Goal: Task Accomplishment & Management: Use online tool/utility

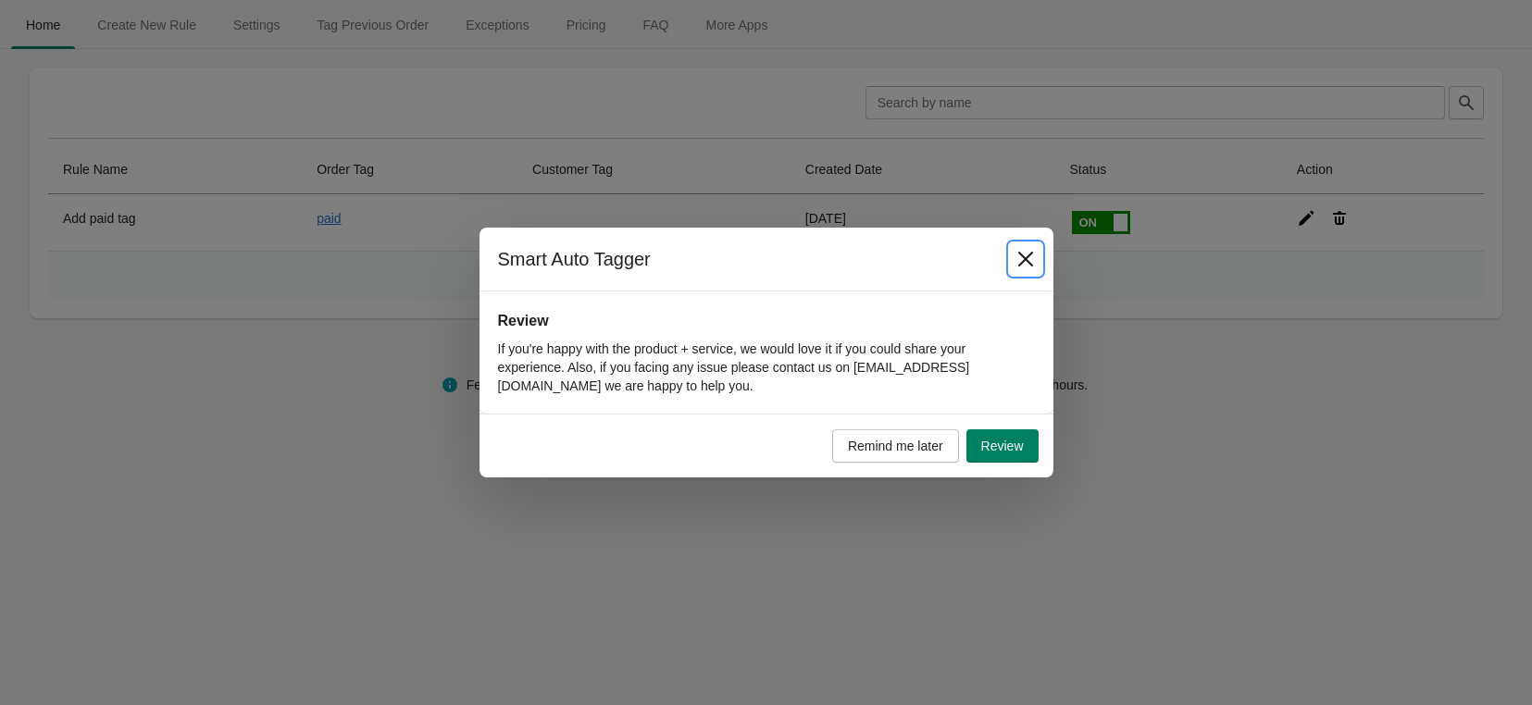
click at [1025, 263] on icon "Close" at bounding box center [1025, 259] width 19 height 19
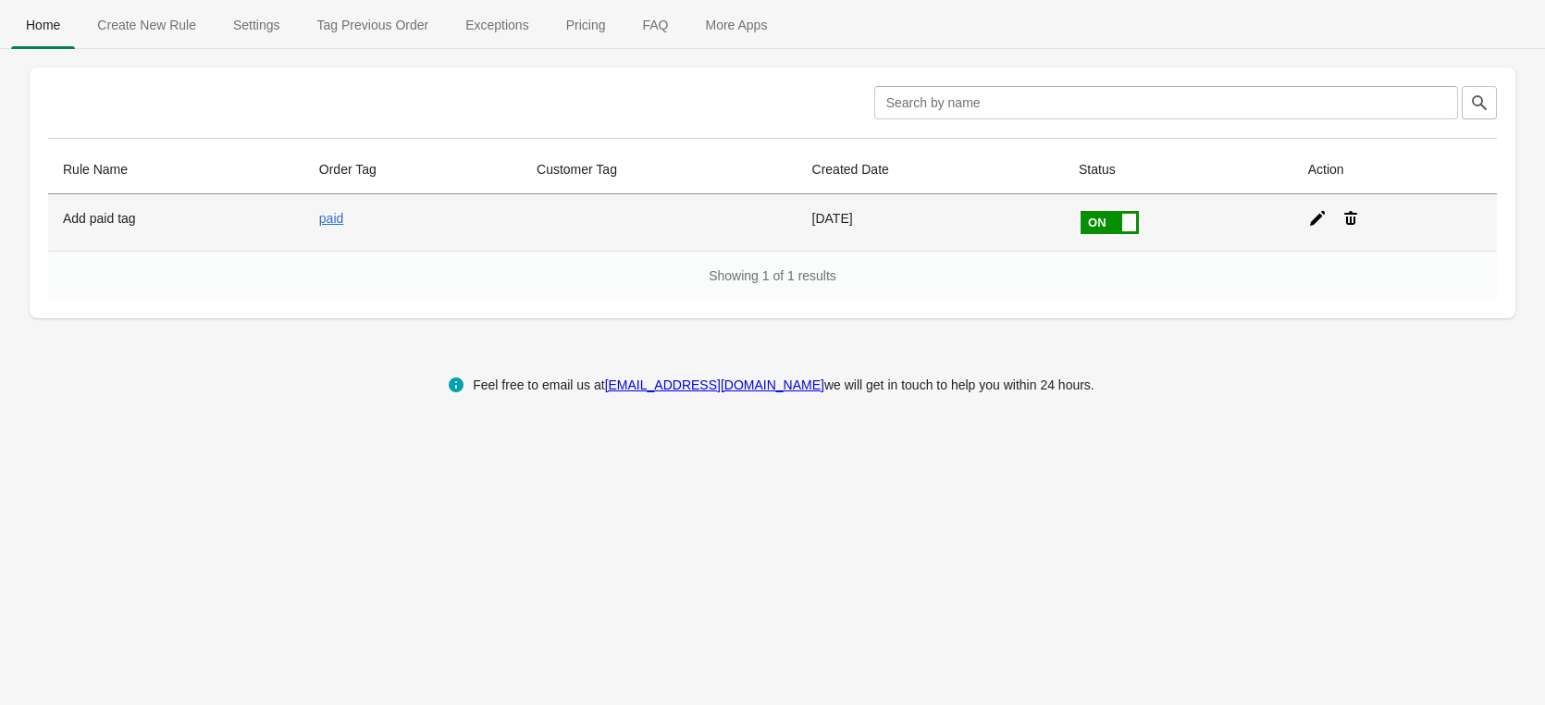
click at [1302, 218] on div at bounding box center [1388, 210] width 189 height 33
click at [1314, 218] on icon at bounding box center [1317, 218] width 15 height 15
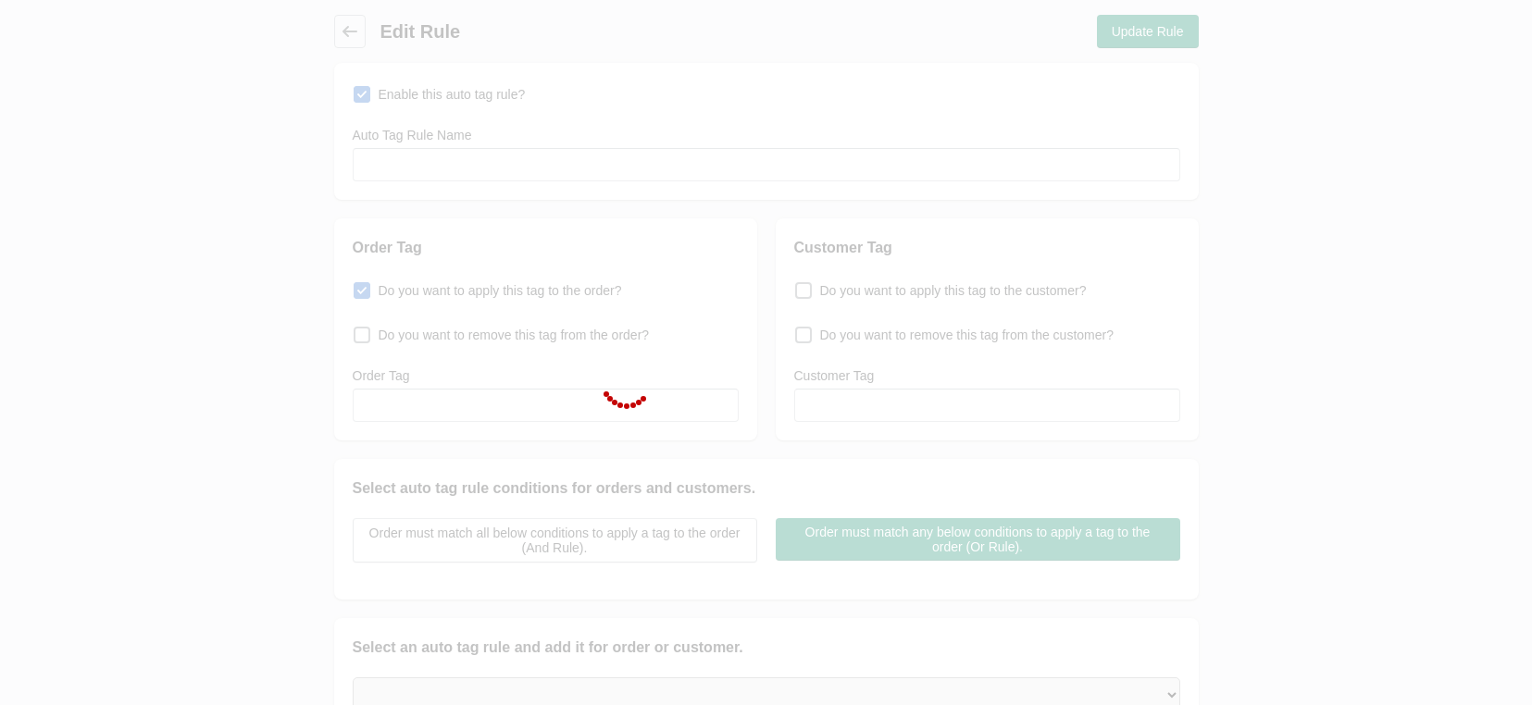
type input "Add paid tag"
checkbox input "true"
type input "paid"
select select "18"
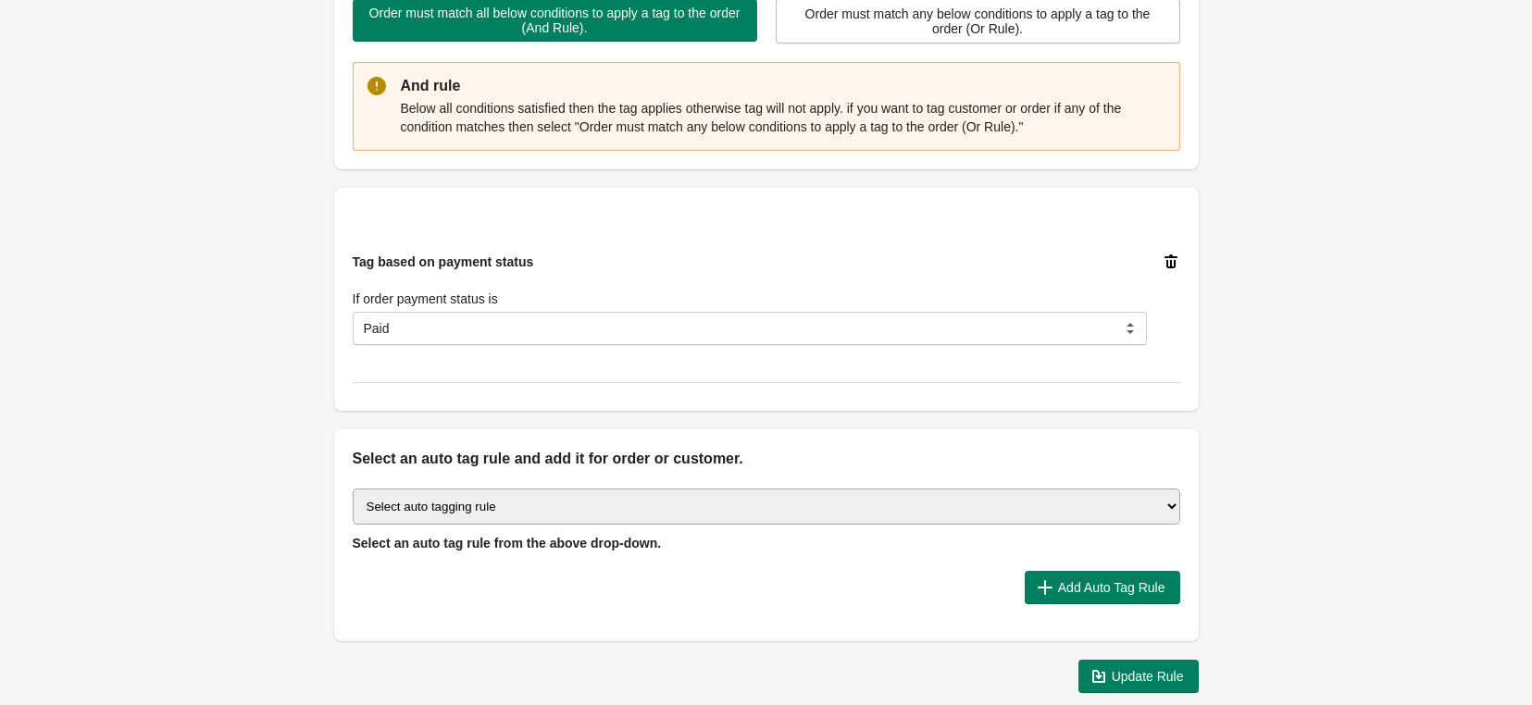
scroll to position [555, 0]
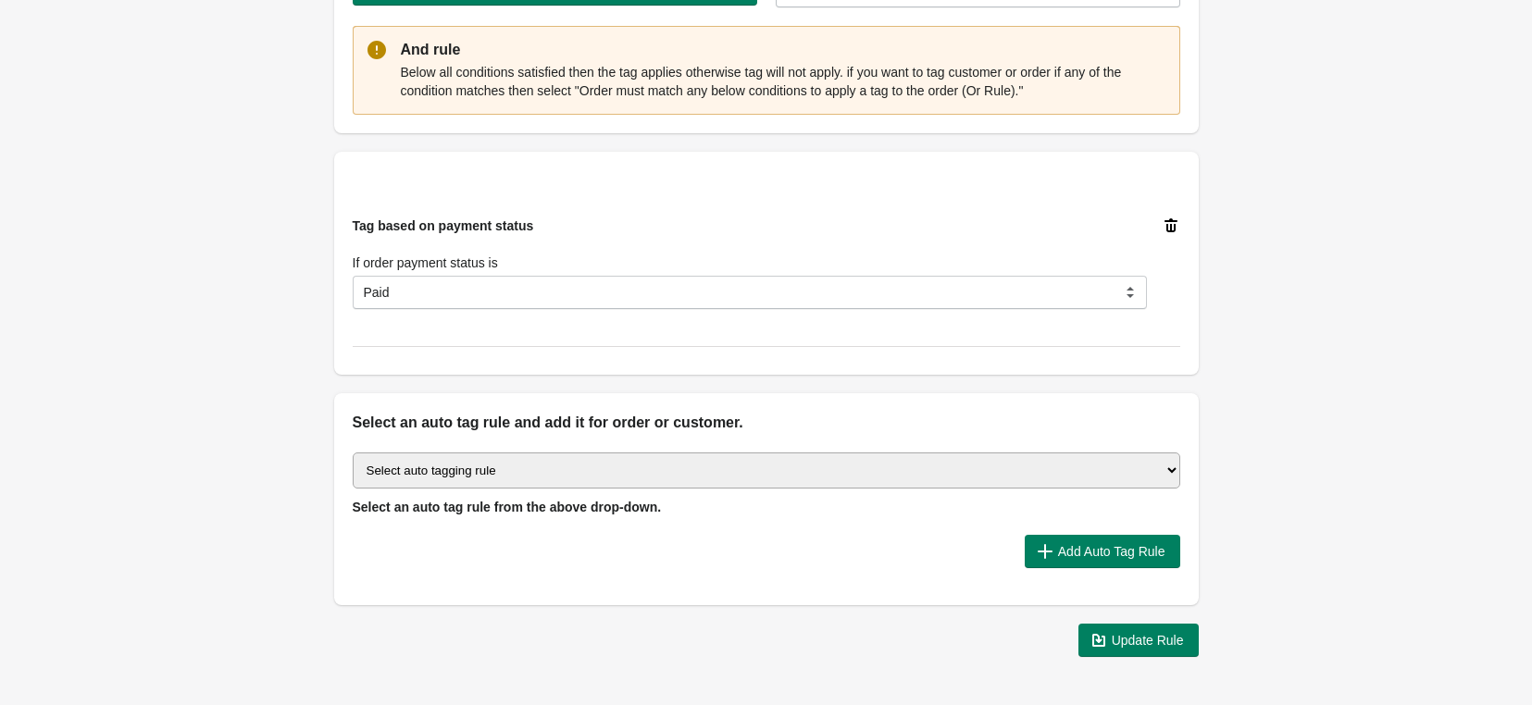
click at [473, 469] on select "Select auto tagging rule Tag by order amount Tag based on the order count (Volu…" at bounding box center [766, 471] width 827 height 36
click at [416, 465] on select "Select auto tagging rule Tag by order amount Tag based on the order count (Volu…" at bounding box center [766, 471] width 827 height 36
select select "23"
click at [353, 453] on select "Select auto tagging rule Tag by order amount Tag based on the order count (Volu…" at bounding box center [766, 471] width 827 height 36
click at [1080, 552] on span "Add Auto Tag Rule" at bounding box center [1111, 551] width 107 height 15
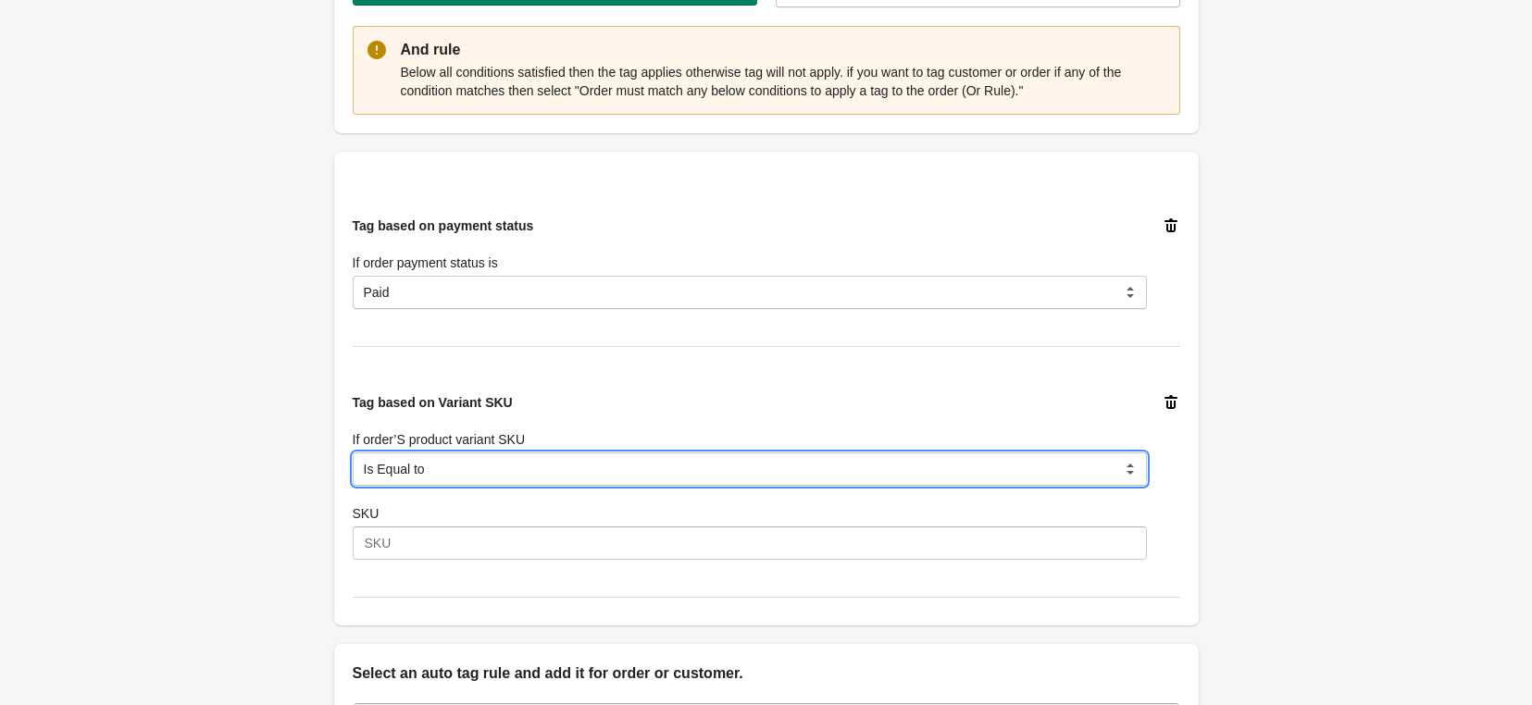
click at [556, 459] on select "Is Equal to Contain Is not Equal to Does not Contain Is Either Start With" at bounding box center [750, 469] width 794 height 33
select select "8"
click at [353, 453] on select "Is Equal to Contain Is not Equal to Does not Contain Is Either Start With" at bounding box center [750, 469] width 794 height 33
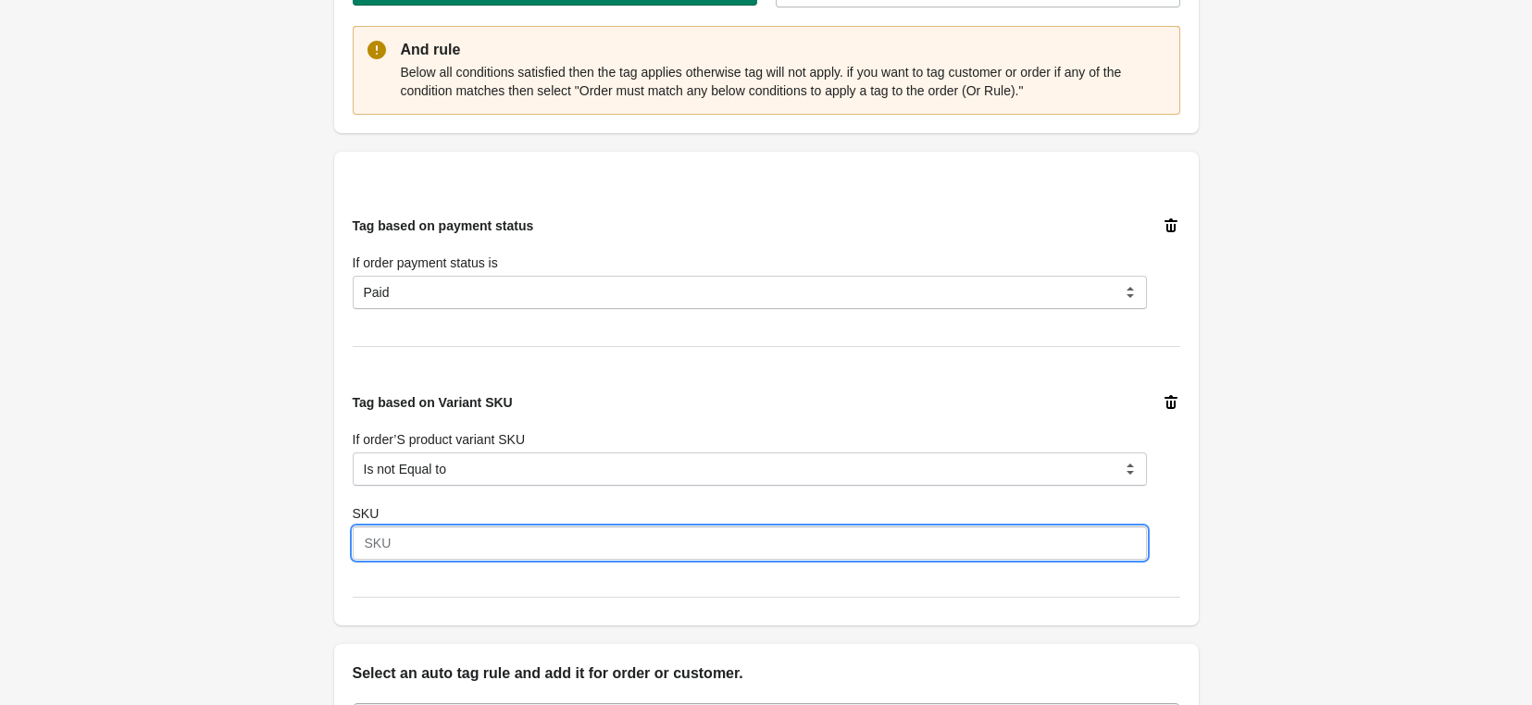
click at [419, 540] on input "SKU" at bounding box center [750, 543] width 794 height 33
click at [424, 537] on input "SKU" at bounding box center [750, 543] width 794 height 33
click at [435, 538] on input "SKU" at bounding box center [750, 543] width 794 height 33
paste input "HCBKA-117-UN"
type input "HCBKA-117-UN"
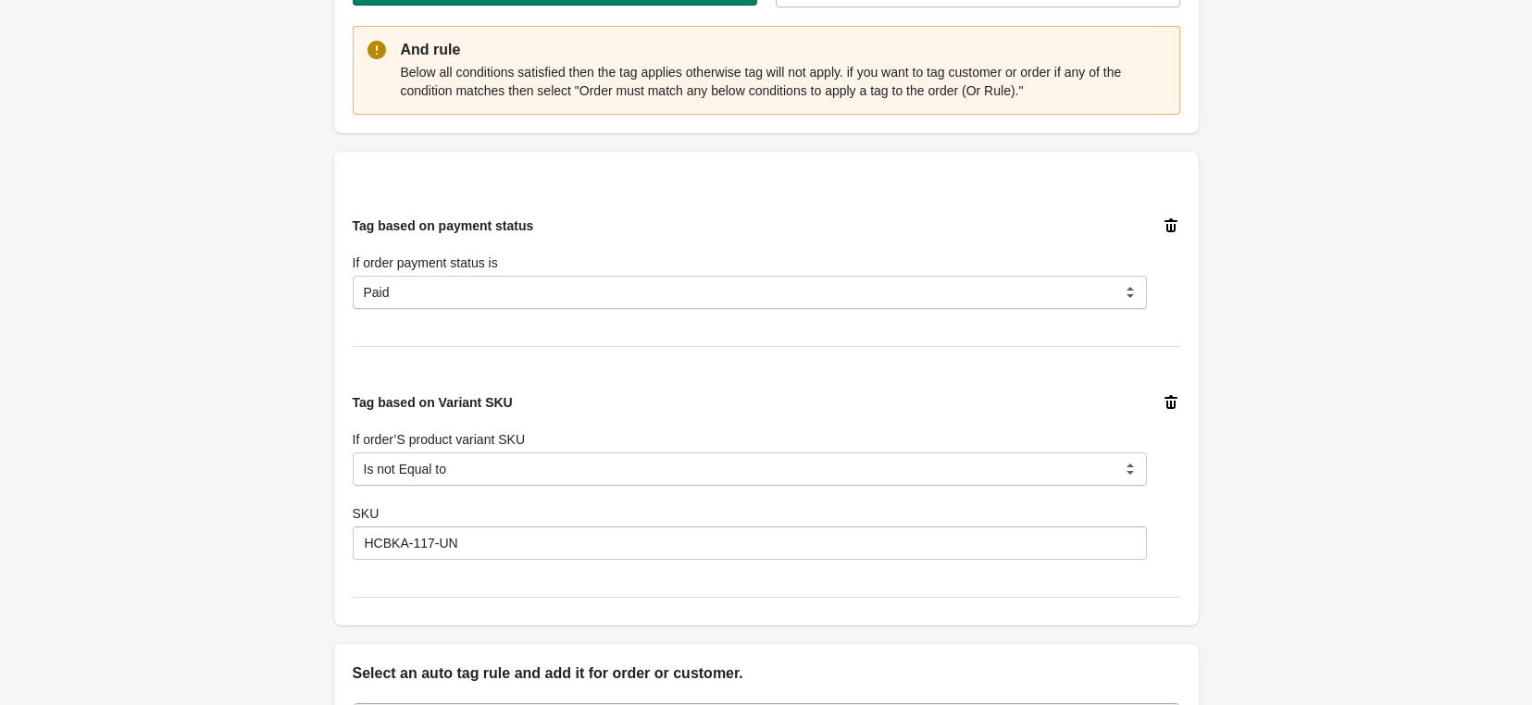
click at [195, 494] on div "Back Edit Rule Update Rule Enable this auto tag rule? Auto Tag Rule Name Add pa…" at bounding box center [766, 184] width 1532 height 1478
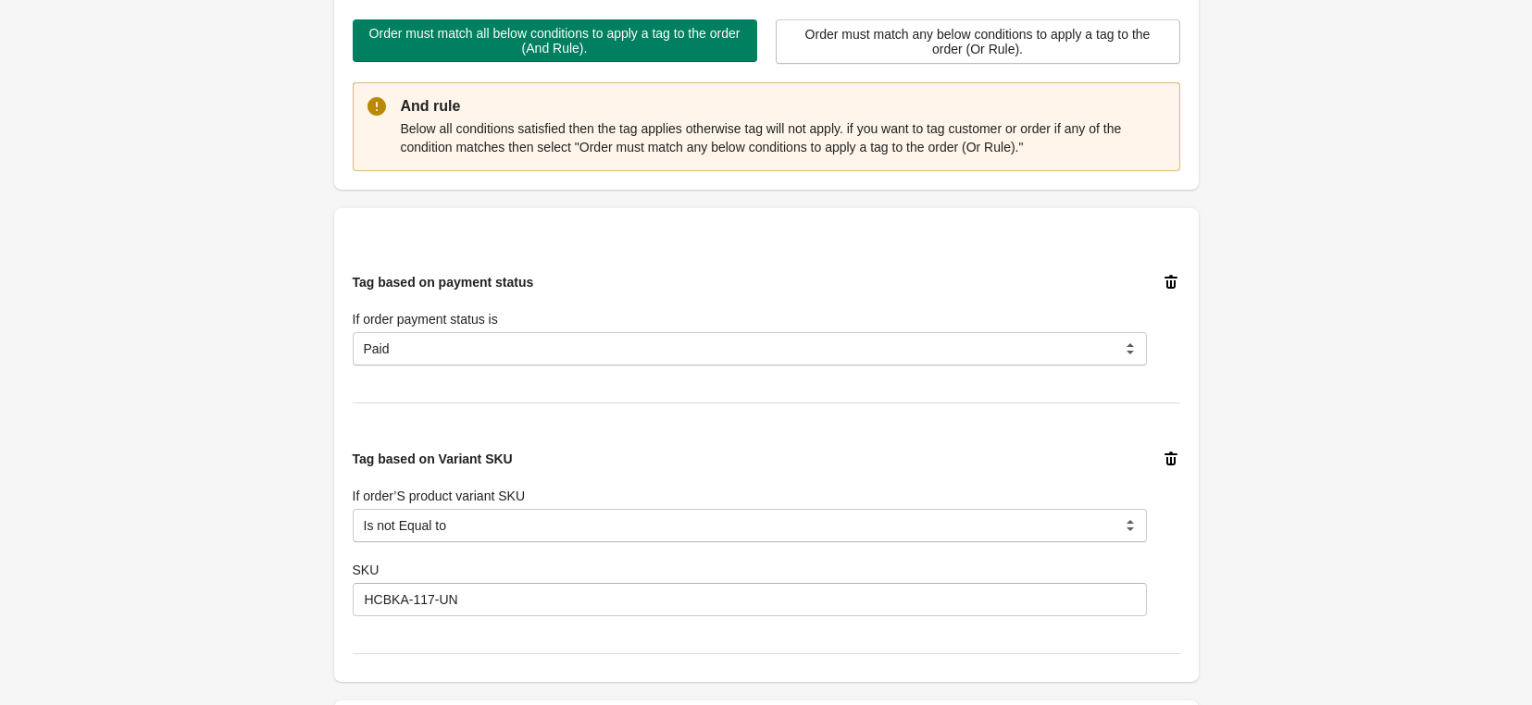
scroll to position [869, 0]
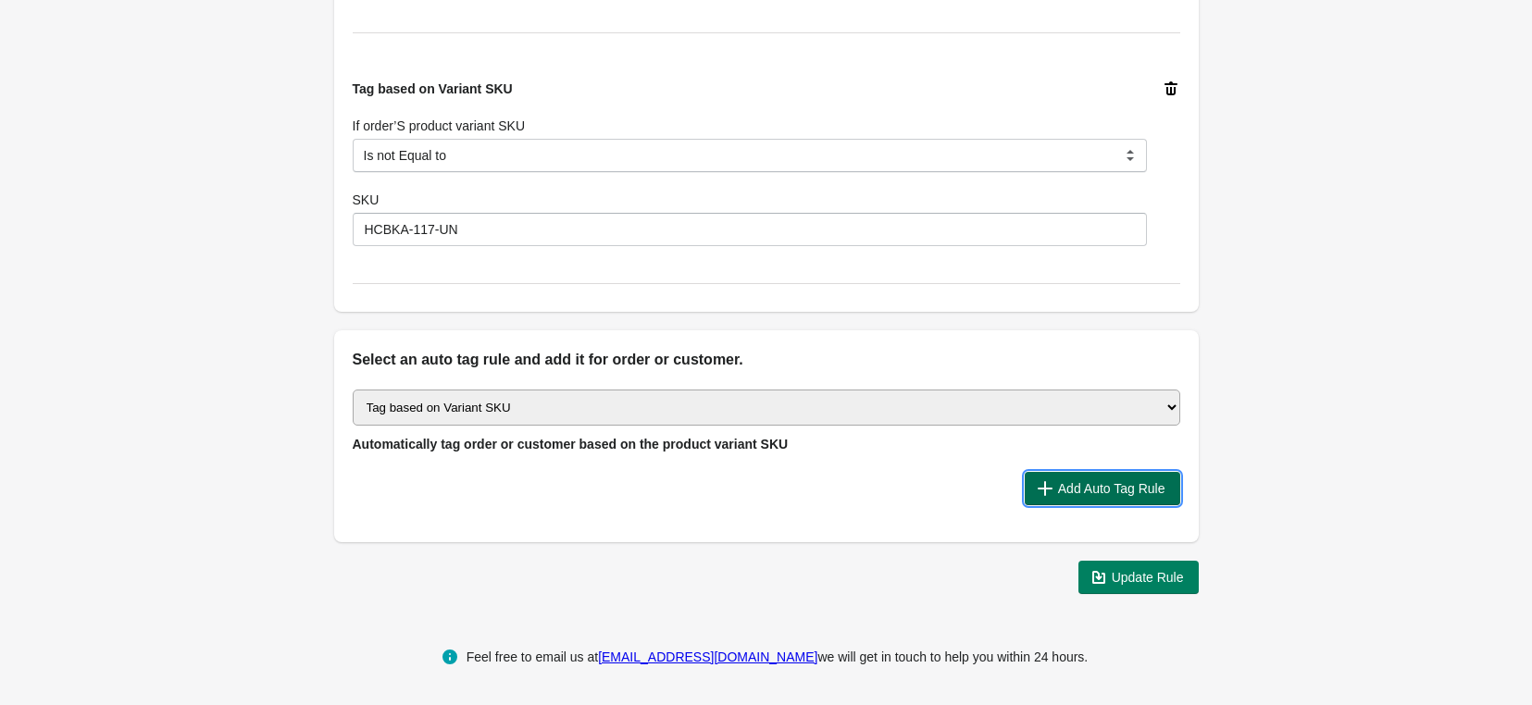
click at [1098, 486] on span "Add Auto Tag Rule" at bounding box center [1111, 488] width 107 height 15
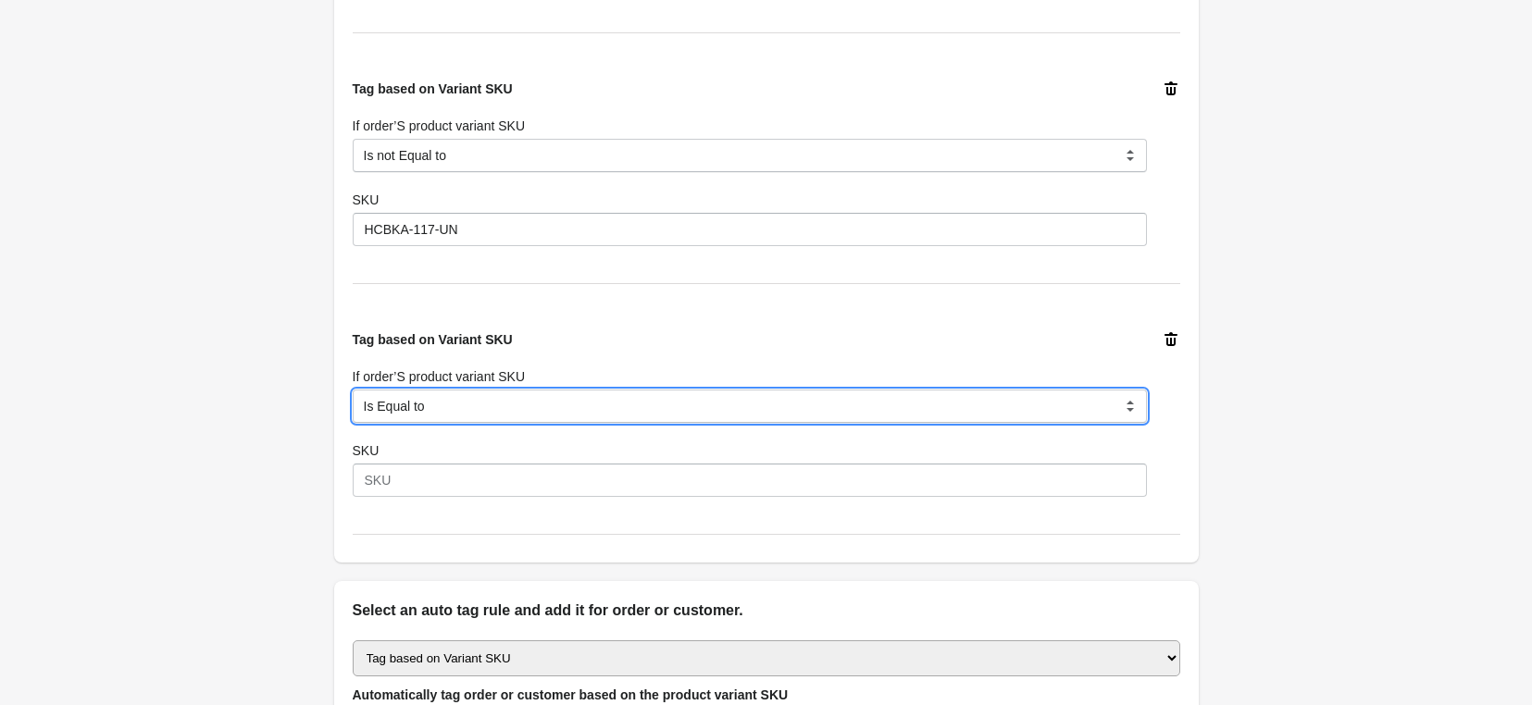
click at [503, 401] on select "Is Equal to Contain Is not Equal to Does not Contain Is Either Start With" at bounding box center [750, 406] width 794 height 33
select select "8"
click at [353, 390] on select "Is Equal to Contain Is not Equal to Does not Contain Is Either Start With" at bounding box center [750, 406] width 794 height 33
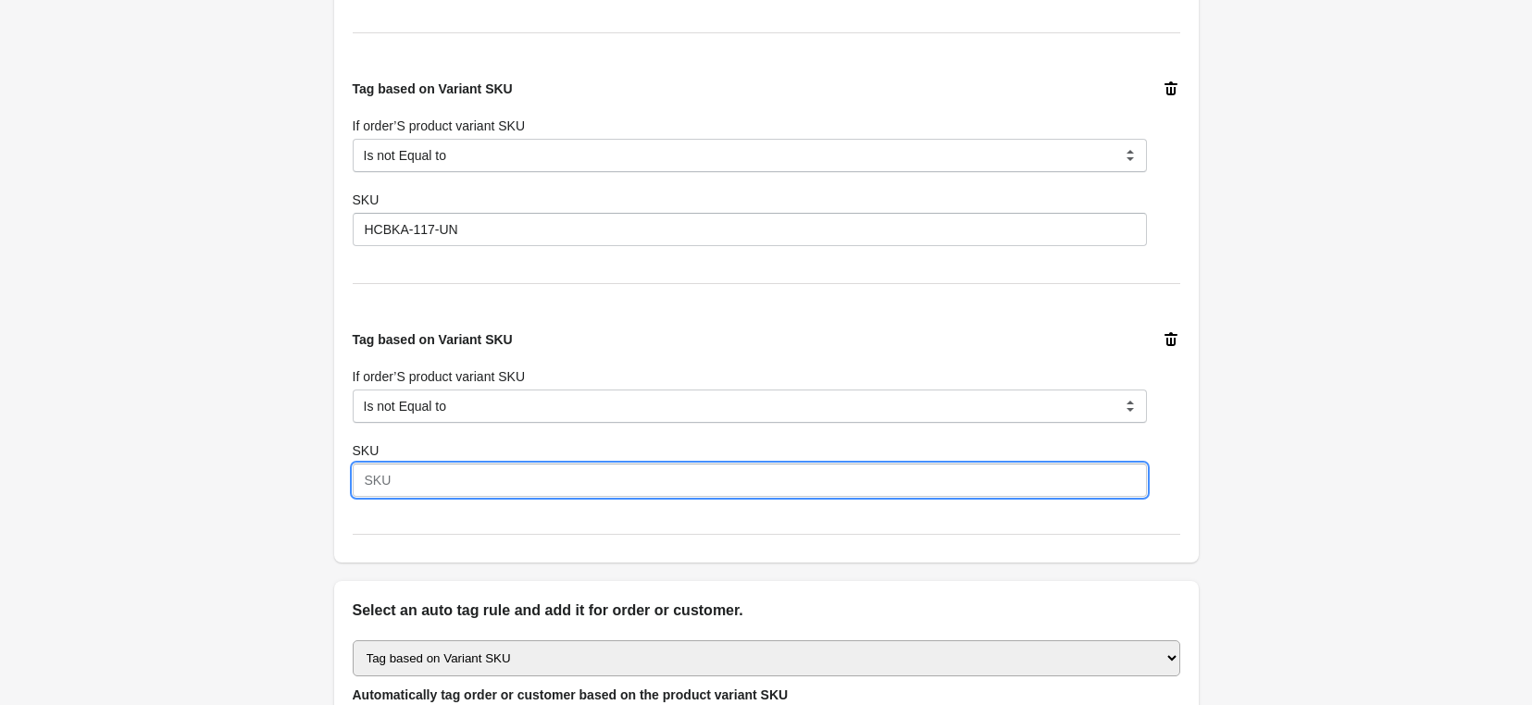
click at [422, 483] on input "SKU" at bounding box center [750, 480] width 794 height 33
paste input "HCBKA-117-UN"
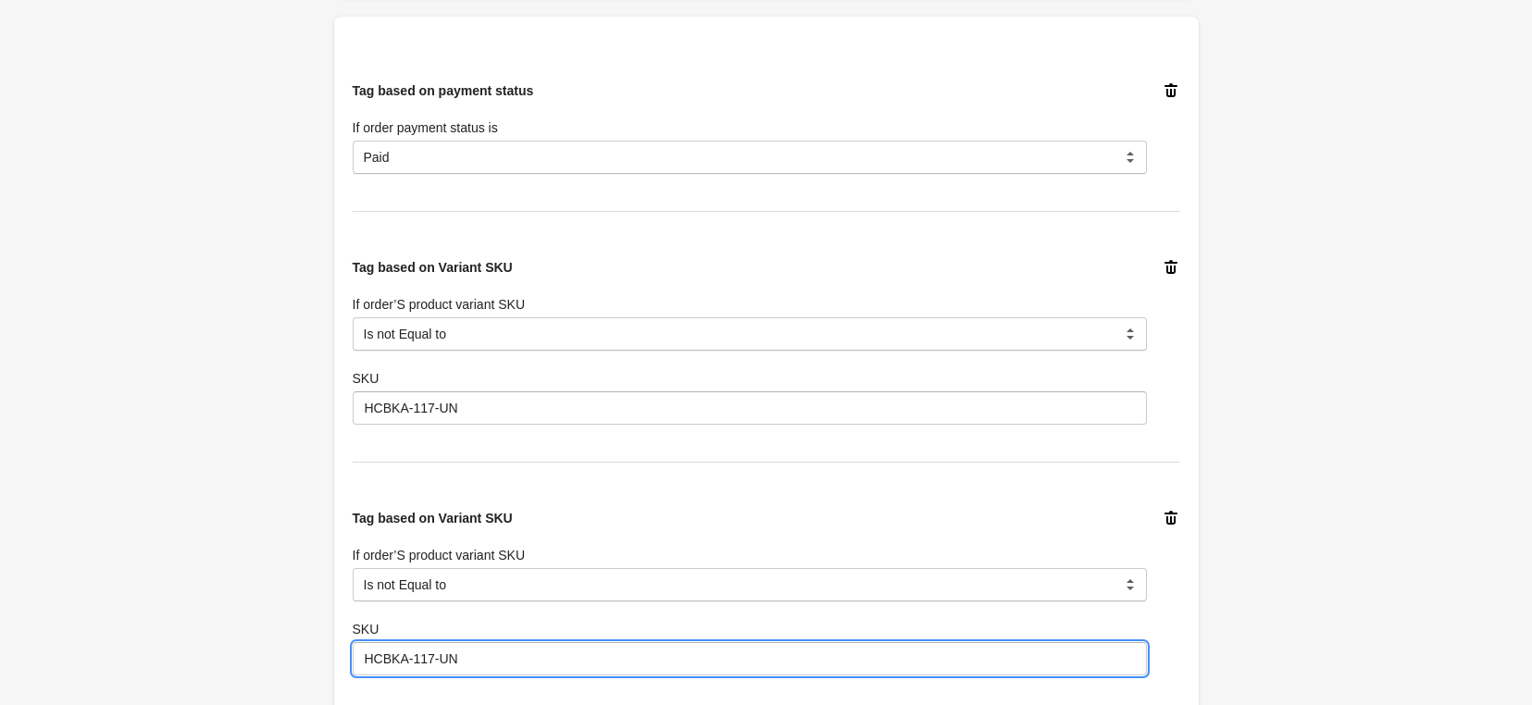
scroll to position [657, 0]
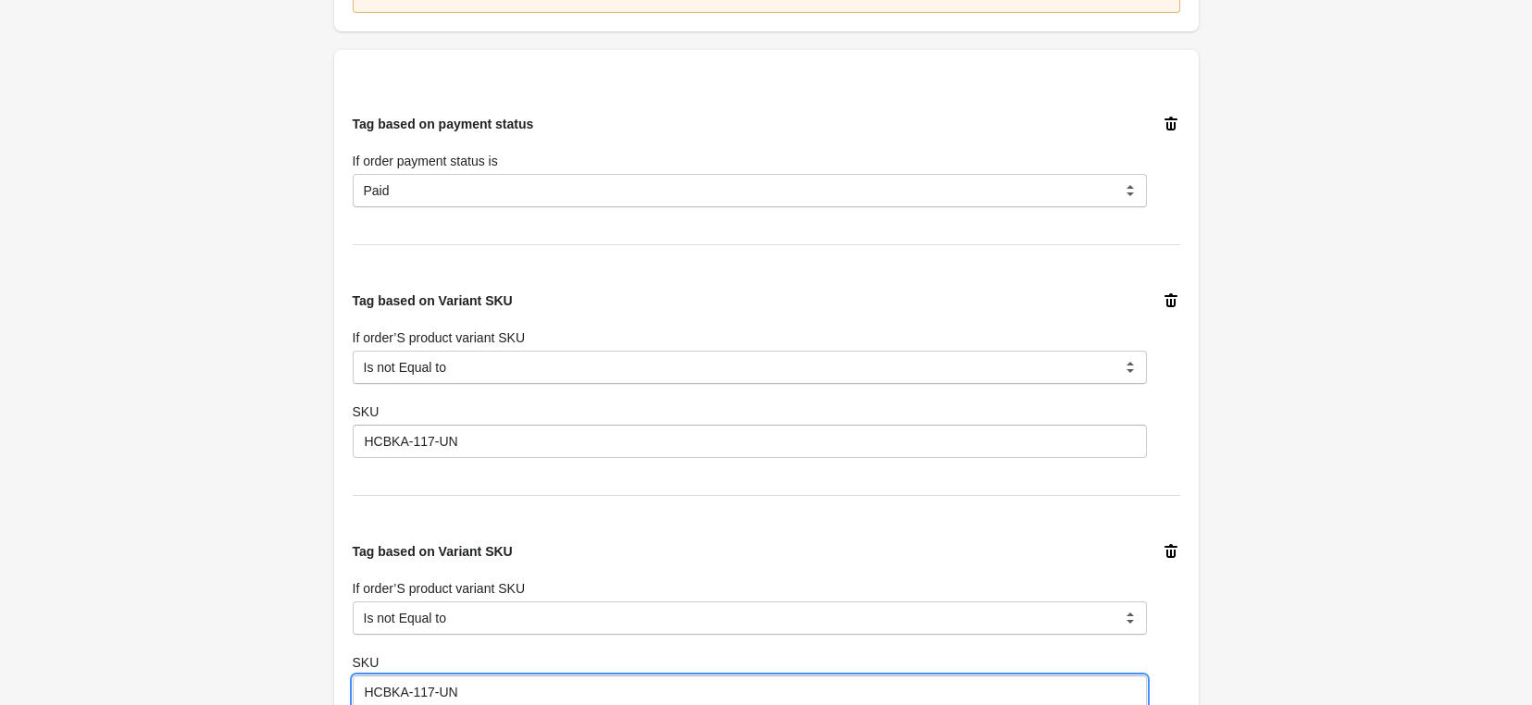
type input "HCBKA-117-UN"
click at [1175, 552] on icon at bounding box center [1170, 551] width 19 height 19
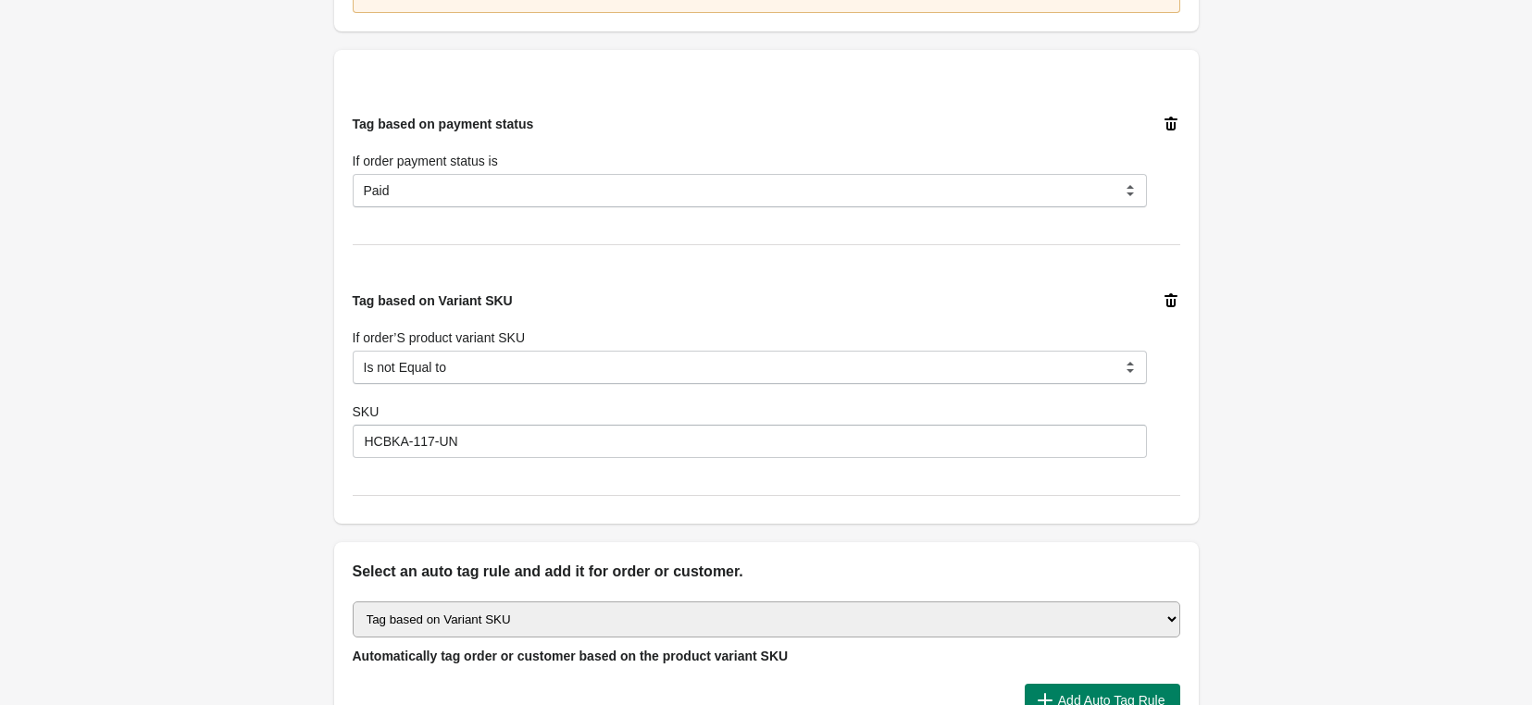
click at [215, 324] on div "Back Edit Rule Update Rule Enable this auto tag rule? Auto Tag Rule Name Add pa…" at bounding box center [766, 82] width 1532 height 1478
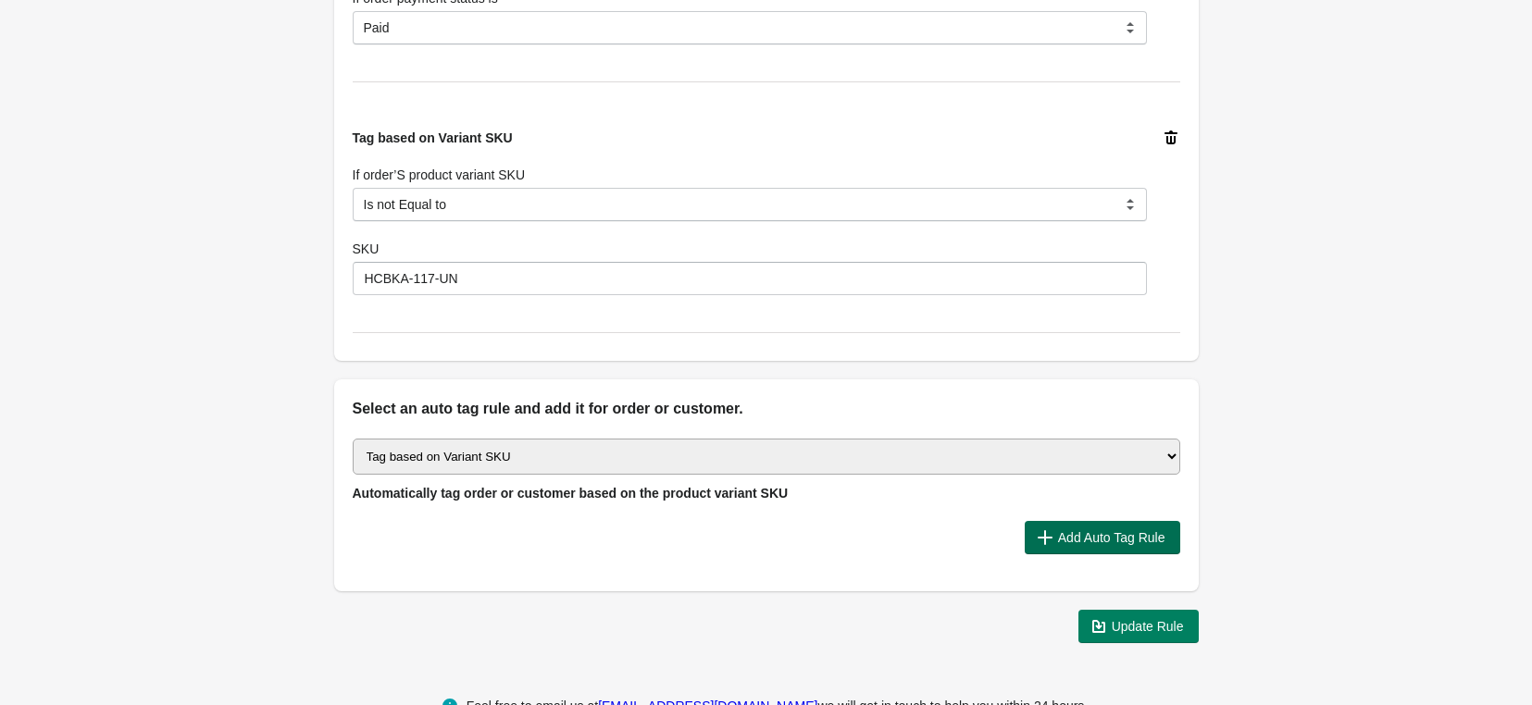
scroll to position [869, 0]
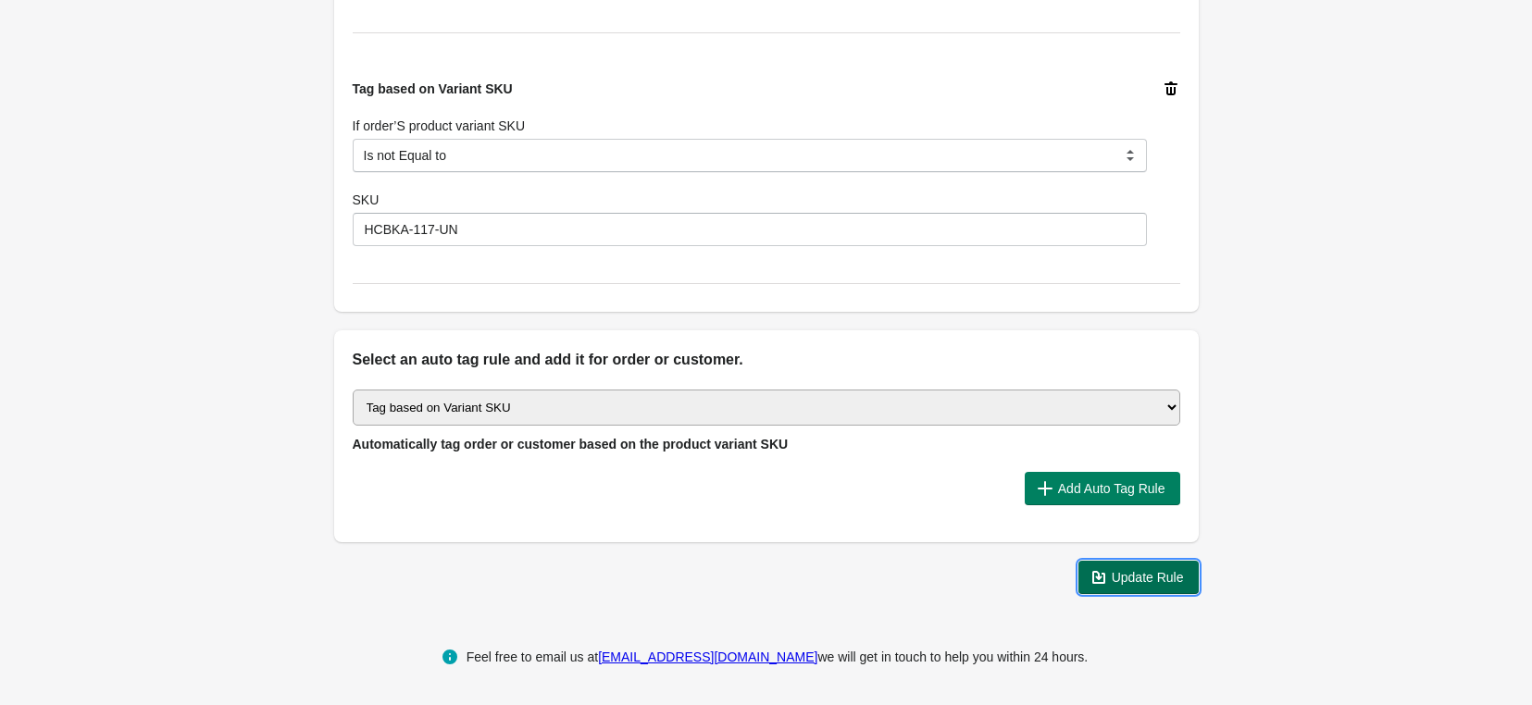
click at [1129, 575] on span "Update Rule" at bounding box center [1147, 577] width 72 height 15
